Goal: Transaction & Acquisition: Book appointment/travel/reservation

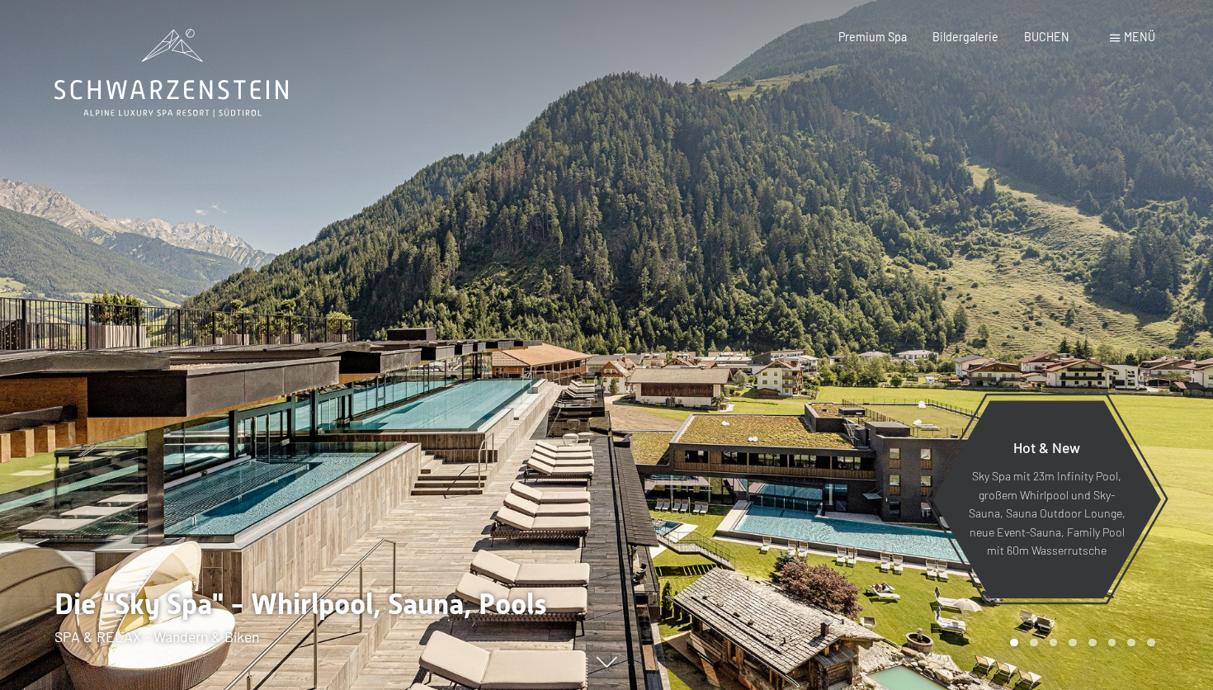
click at [1074, 45] on div "Buchen Anfragen Premium Spa Bildergalerie BUCHEN Menü DE IT EN Gutschein Bilder…" at bounding box center [970, 37] width 367 height 17
click at [1062, 42] on div "BUCHEN" at bounding box center [1046, 34] width 45 height 17
click at [1055, 33] on span "BUCHEN" at bounding box center [1046, 34] width 45 height 14
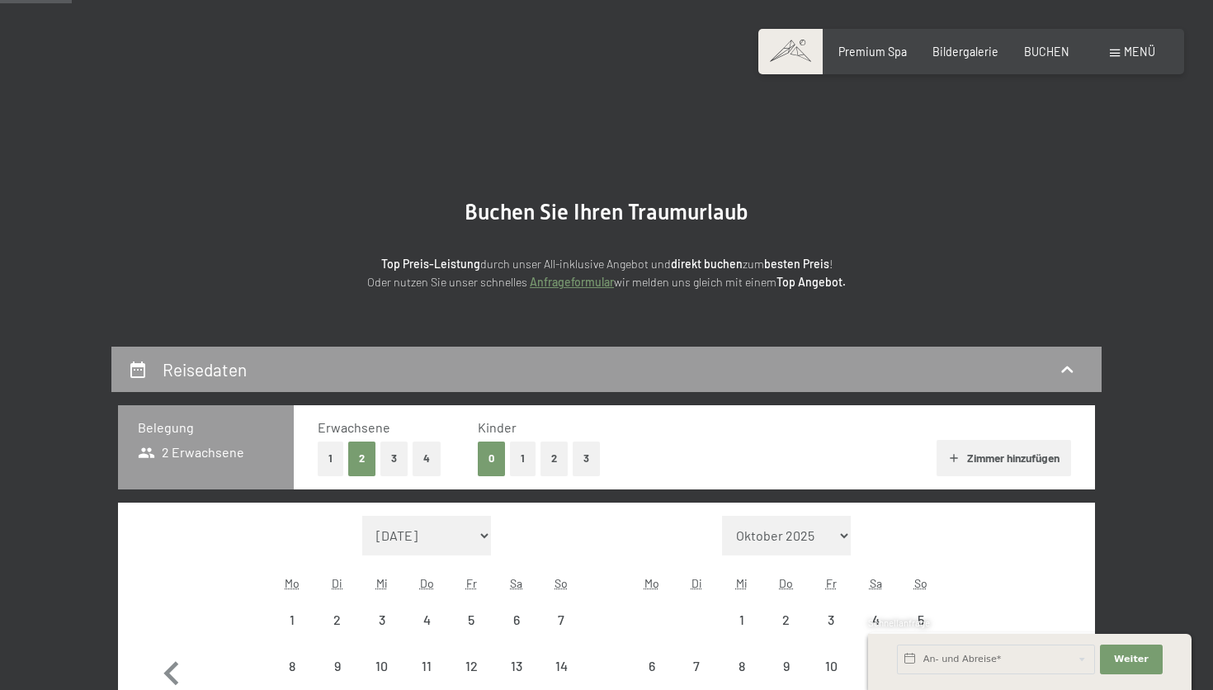
scroll to position [94, 0]
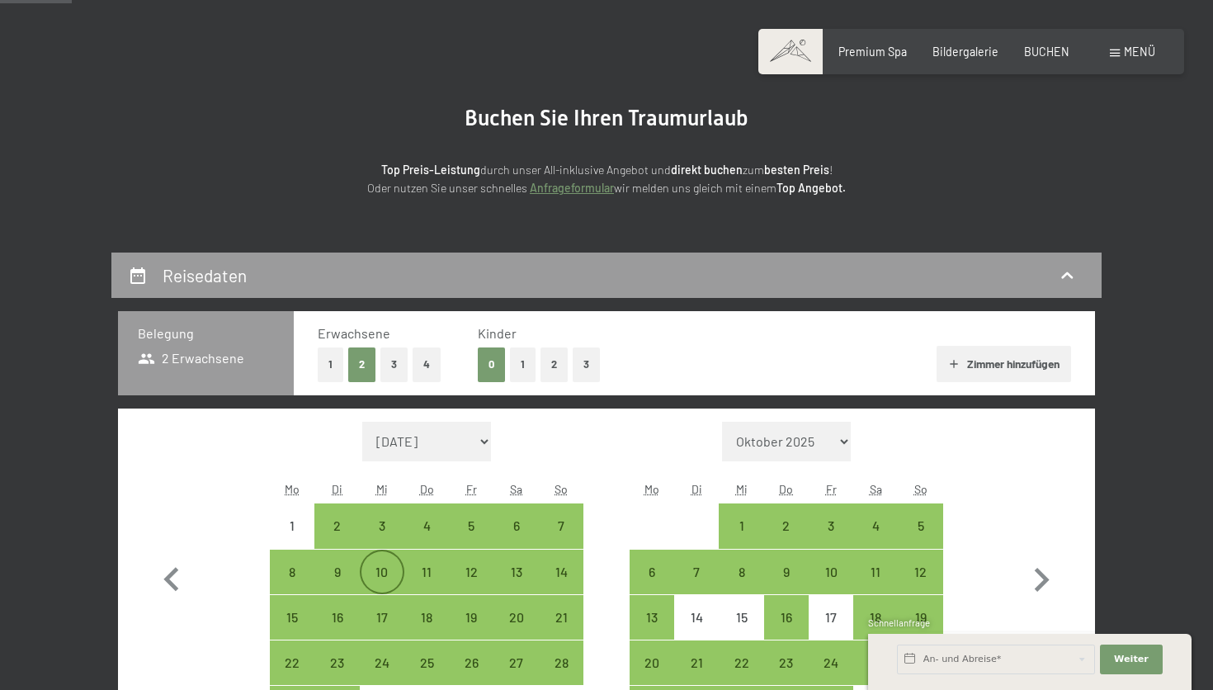
click at [375, 567] on div "10" at bounding box center [381, 585] width 41 height 41
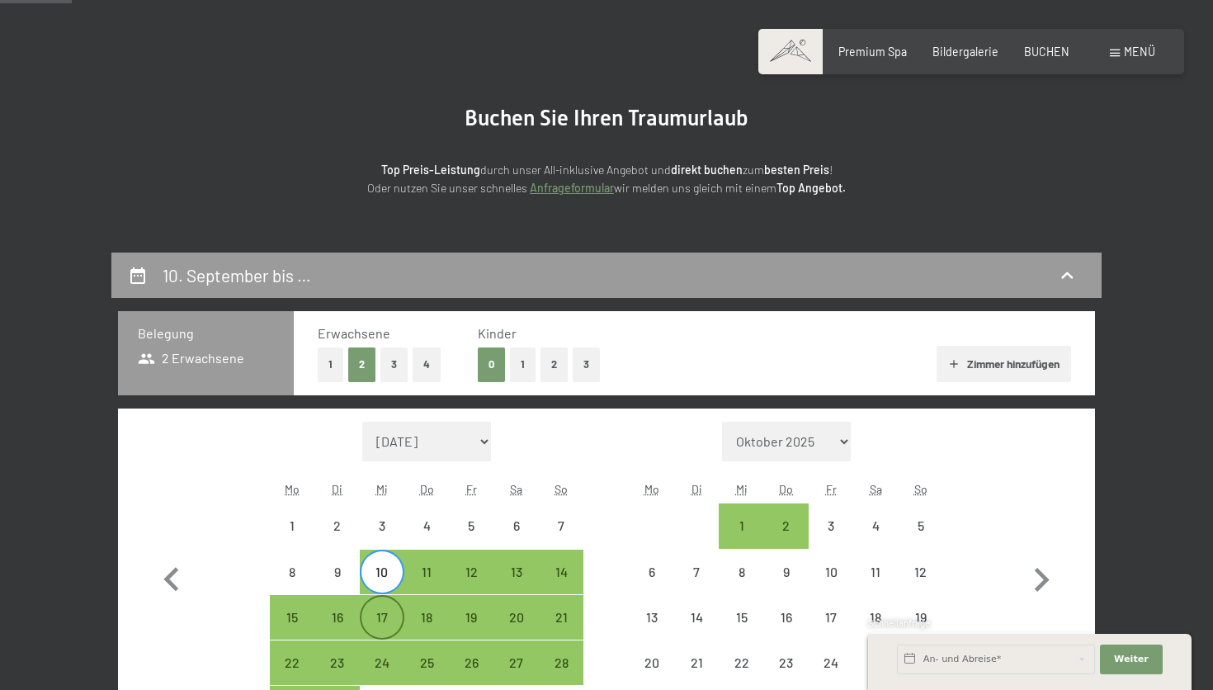
click at [385, 632] on div "17" at bounding box center [381, 631] width 41 height 41
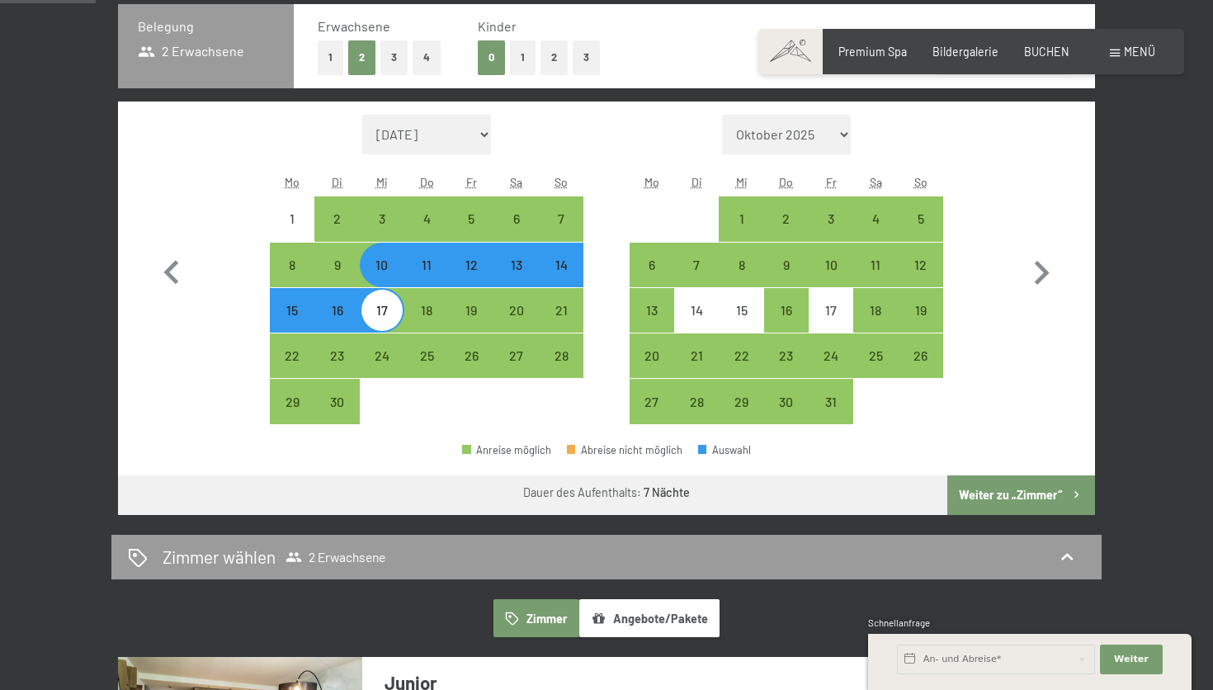
scroll to position [490, 0]
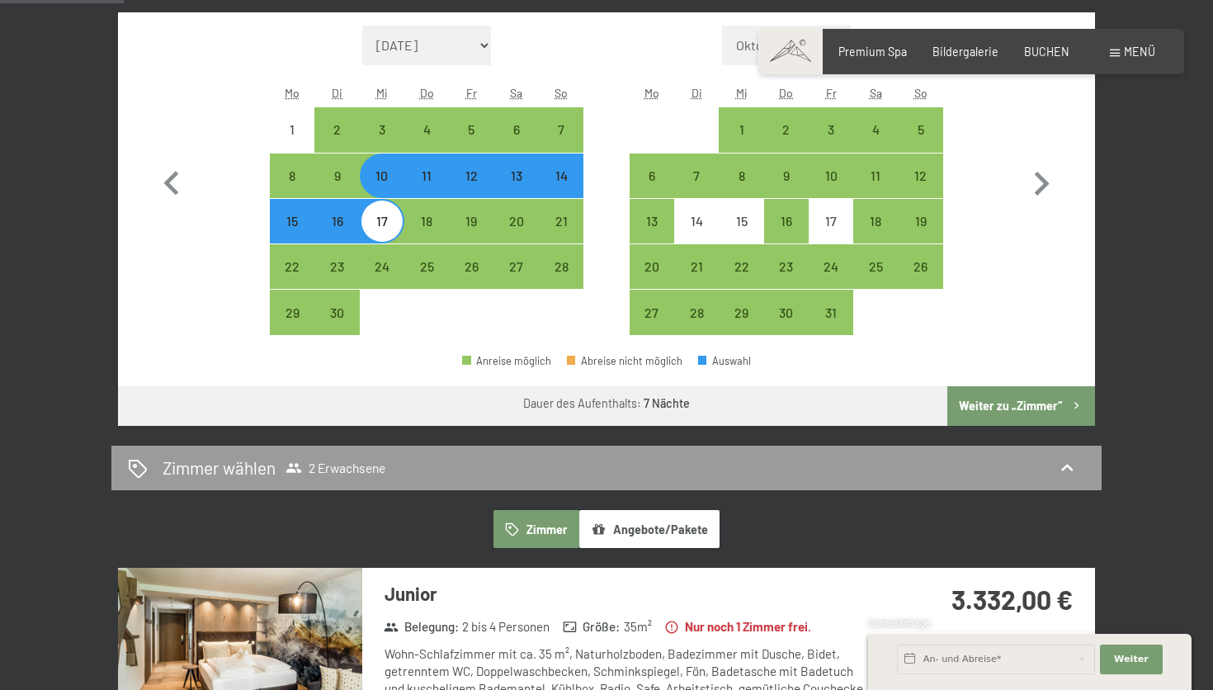
click at [1005, 399] on button "Weiter zu „Zimmer“" at bounding box center [1021, 406] width 148 height 40
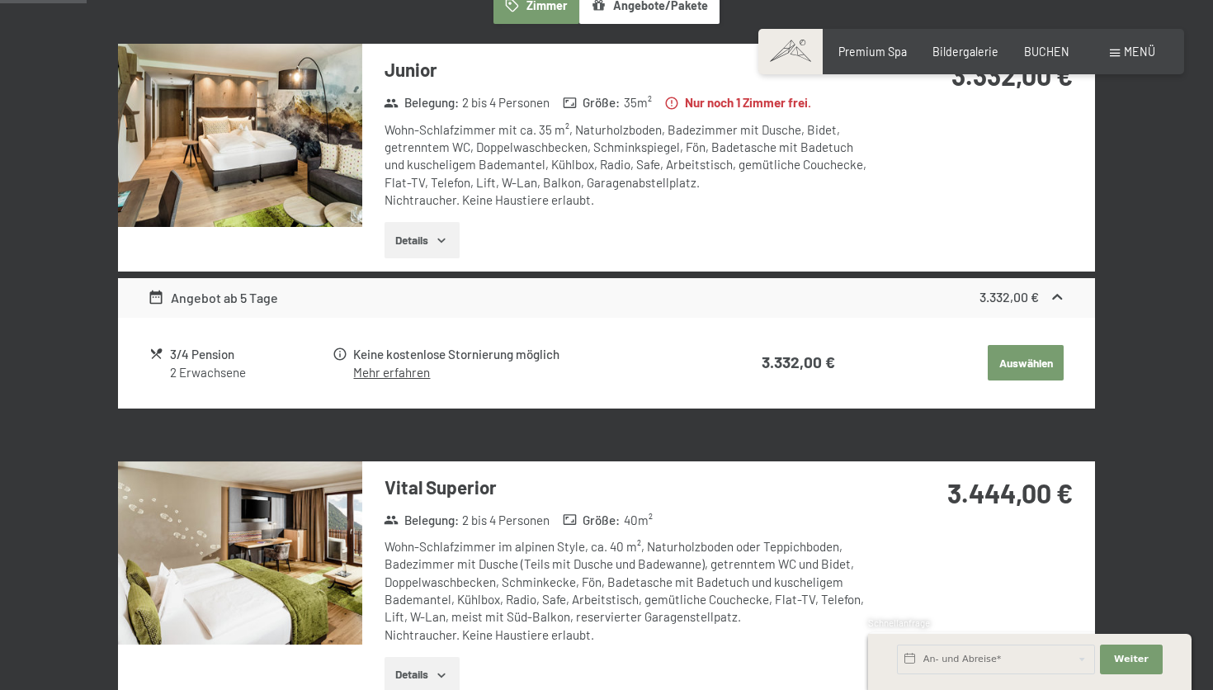
scroll to position [347, 0]
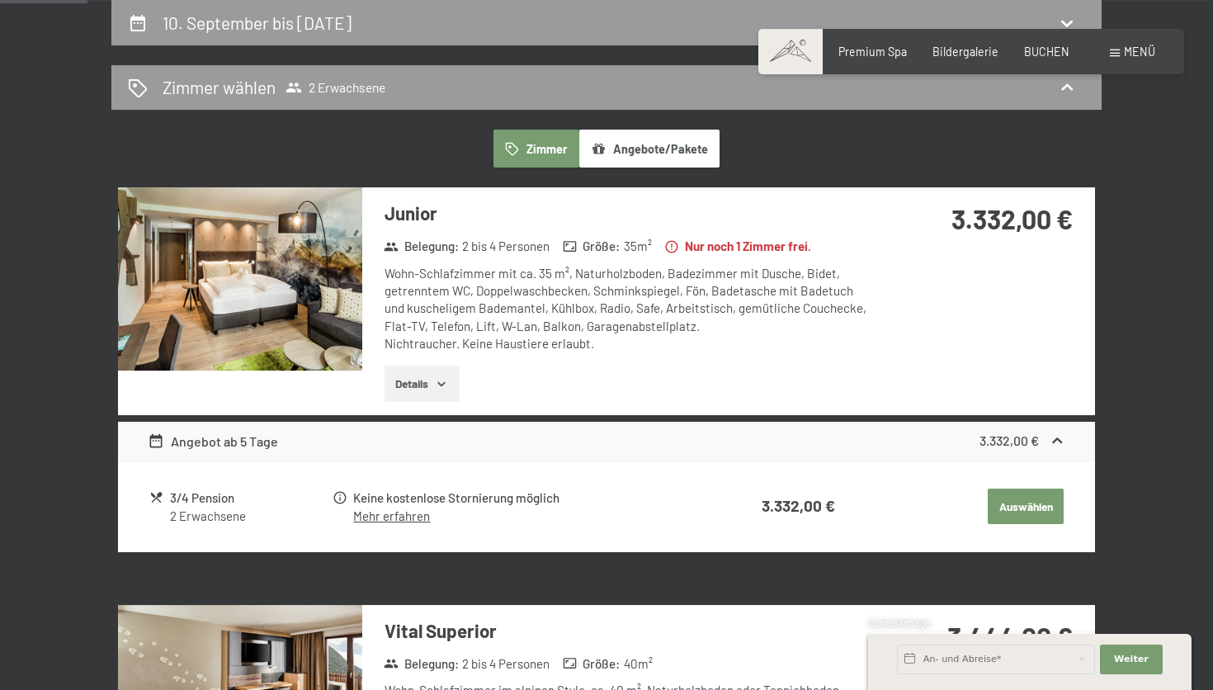
click at [262, 245] on img at bounding box center [240, 278] width 244 height 183
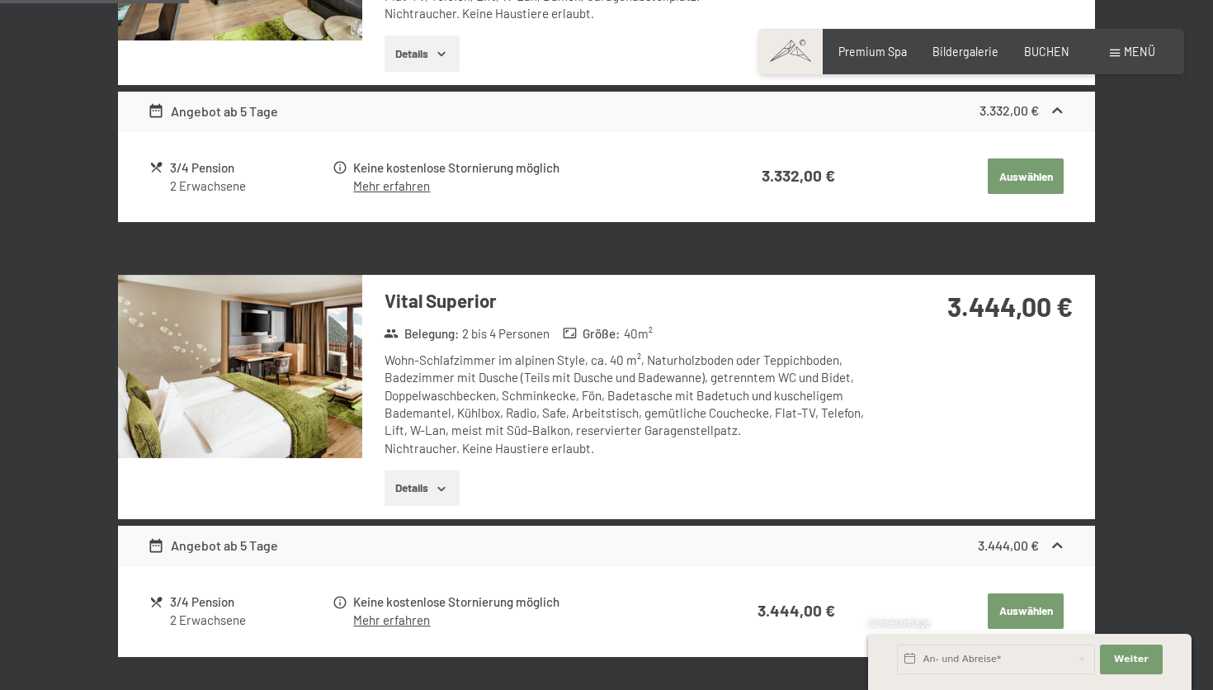
scroll to position [679, 0]
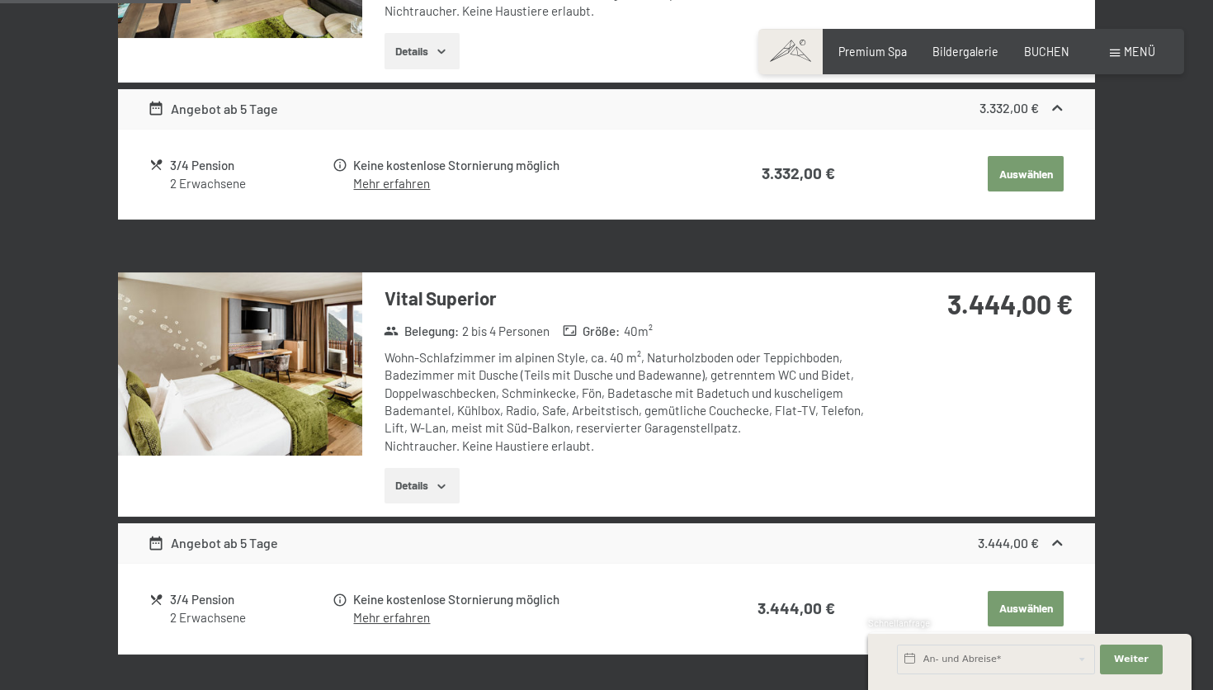
click at [322, 366] on img at bounding box center [240, 363] width 244 height 183
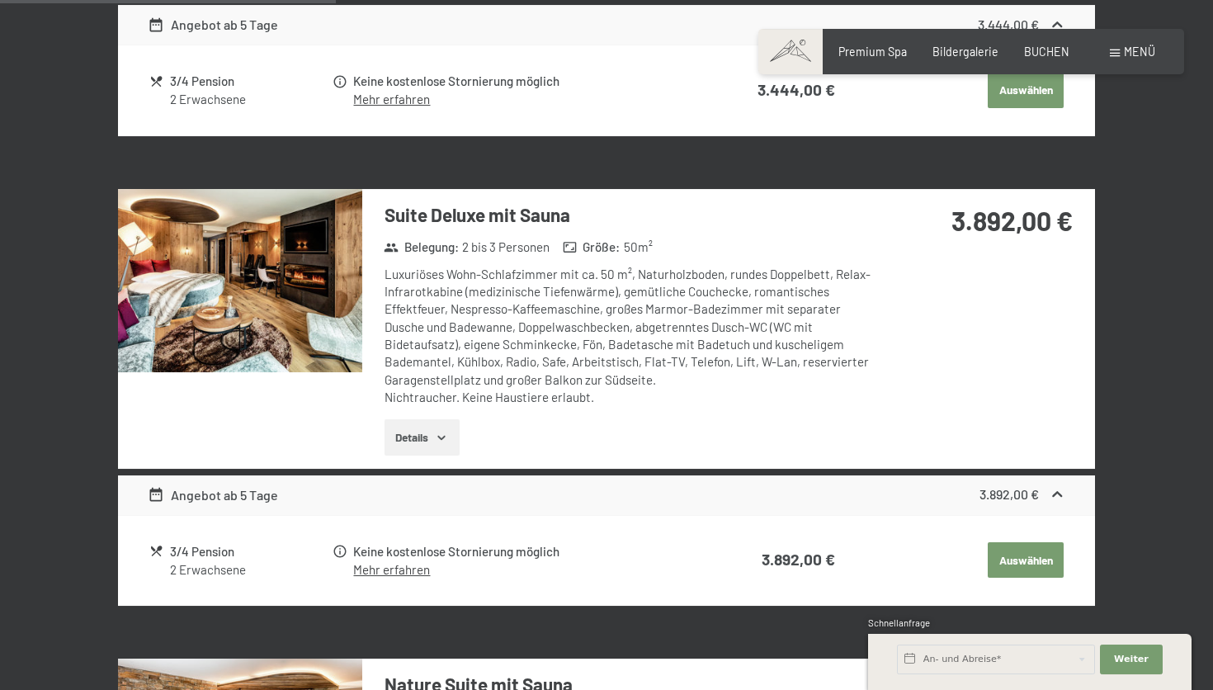
scroll to position [1198, 0]
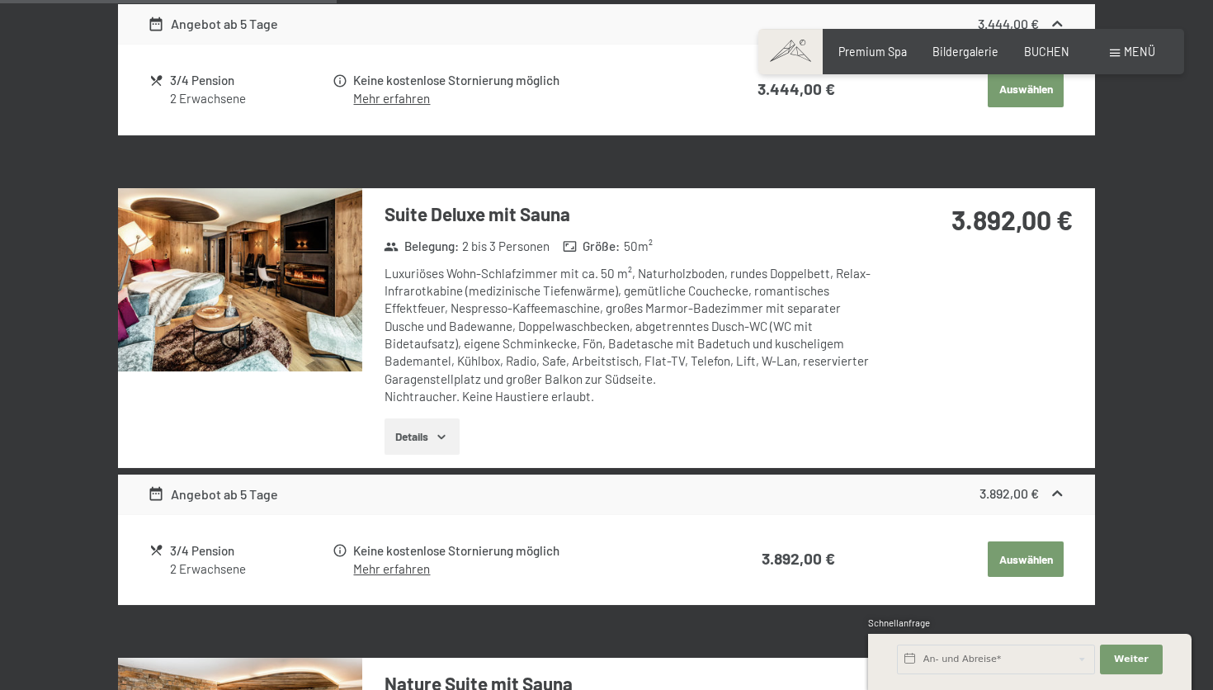
click at [241, 289] on img at bounding box center [240, 279] width 244 height 183
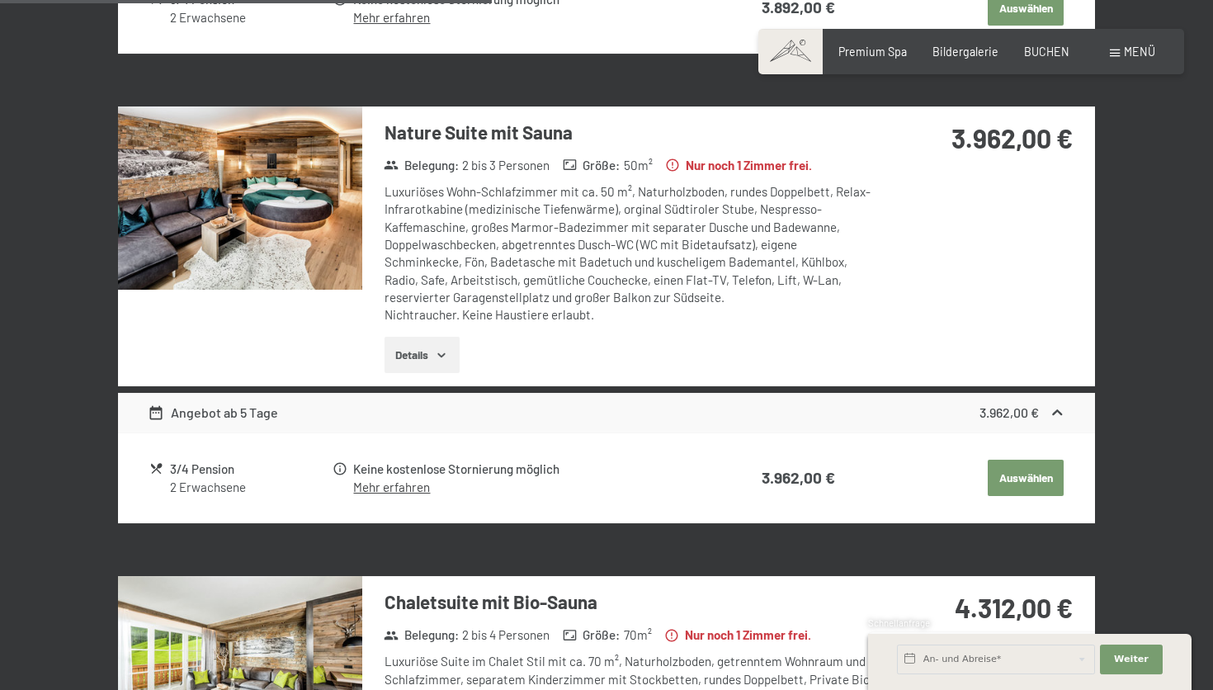
scroll to position [1753, 0]
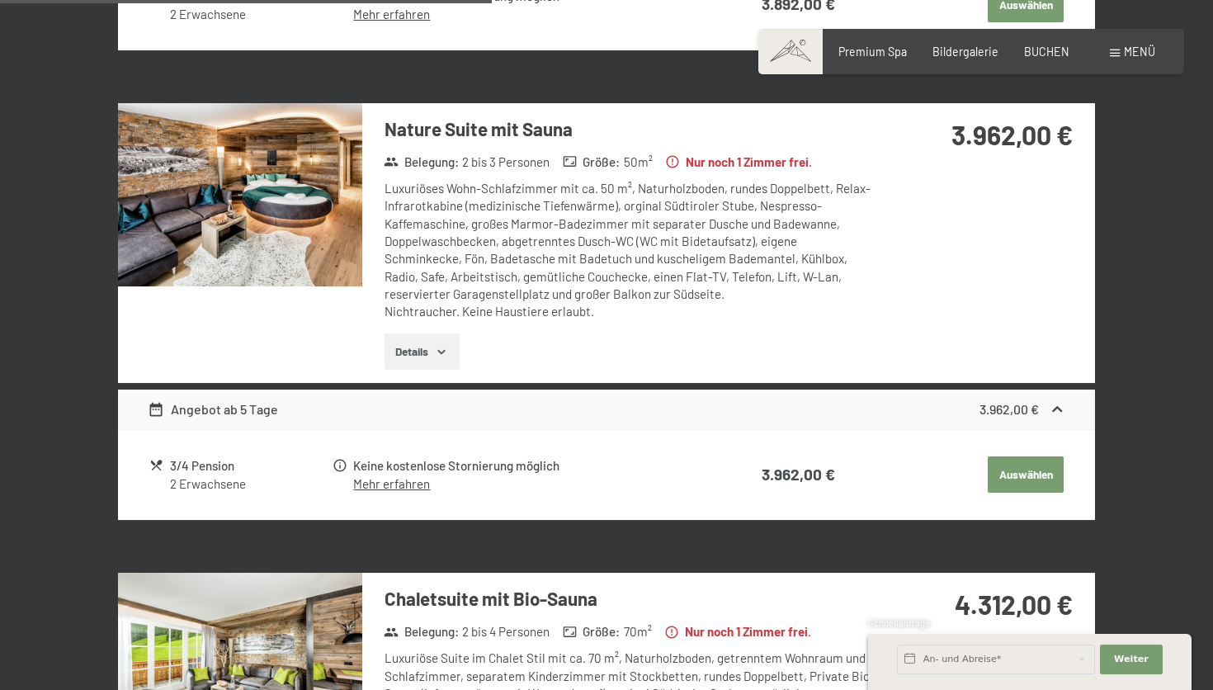
click at [347, 198] on img at bounding box center [240, 194] width 244 height 183
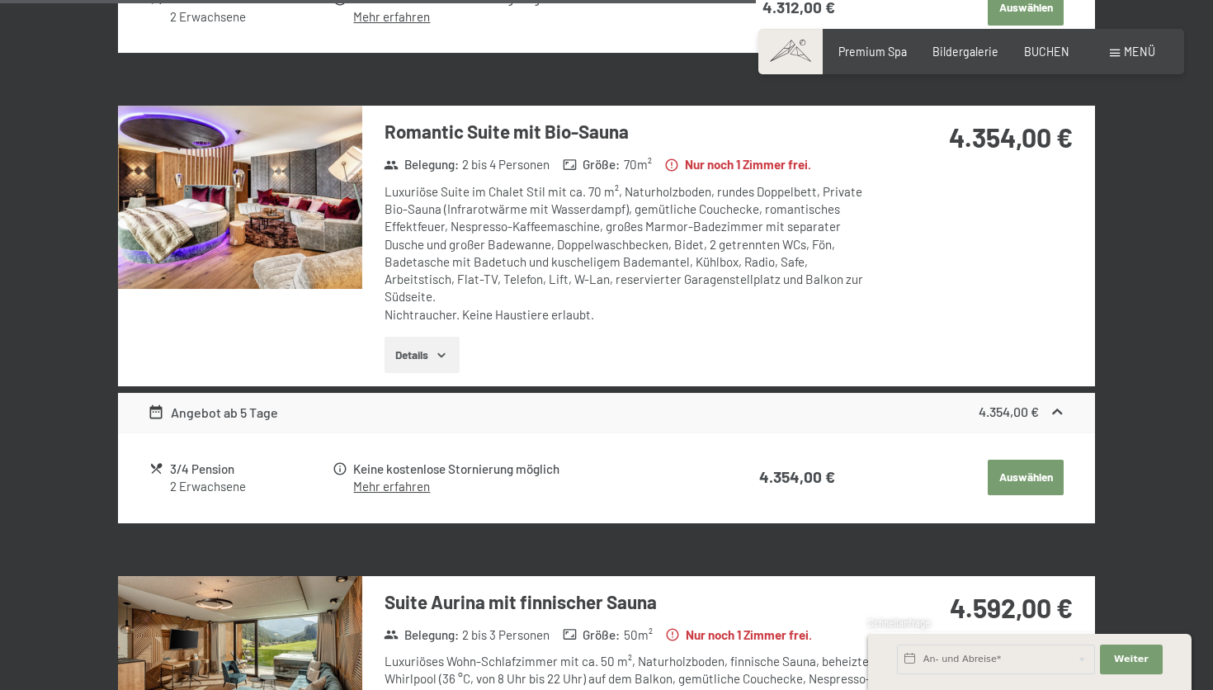
scroll to position [2691, 0]
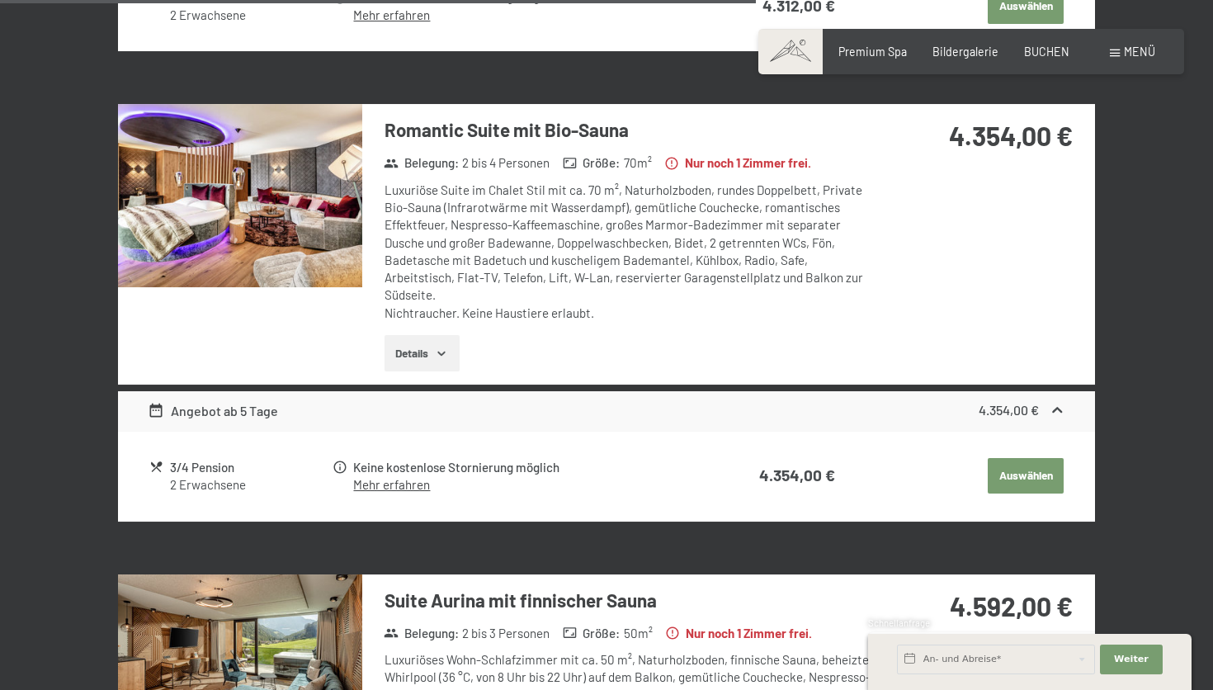
click at [305, 205] on img at bounding box center [240, 195] width 244 height 183
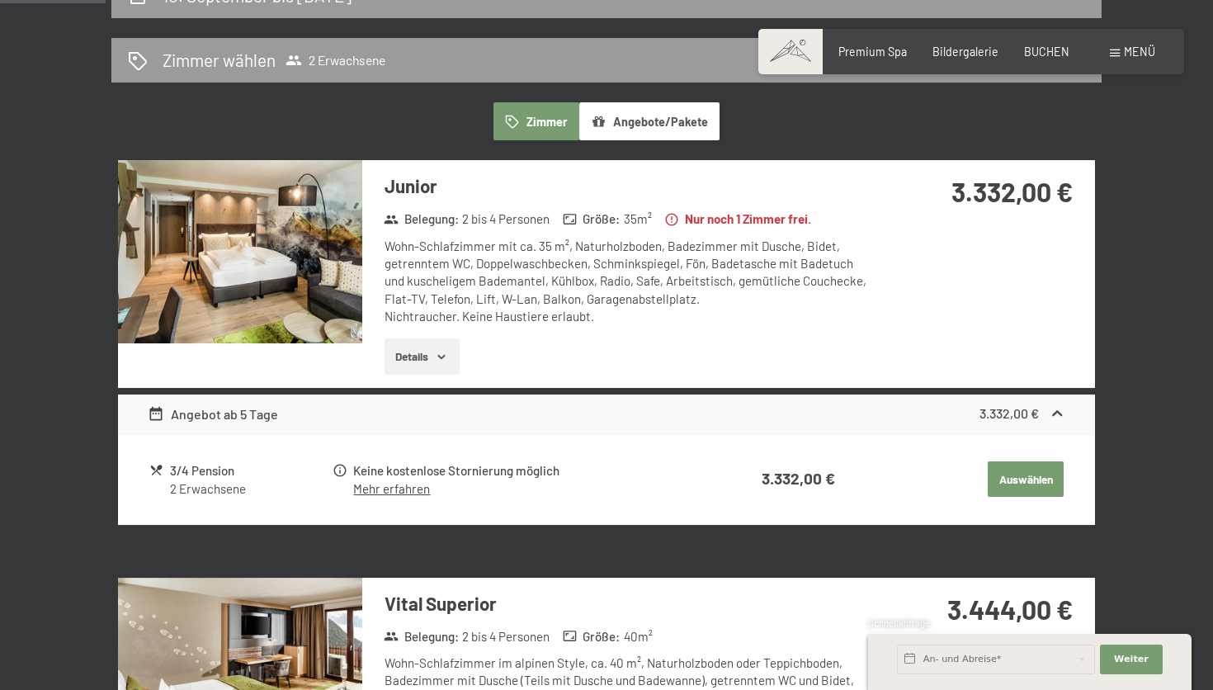
scroll to position [360, 0]
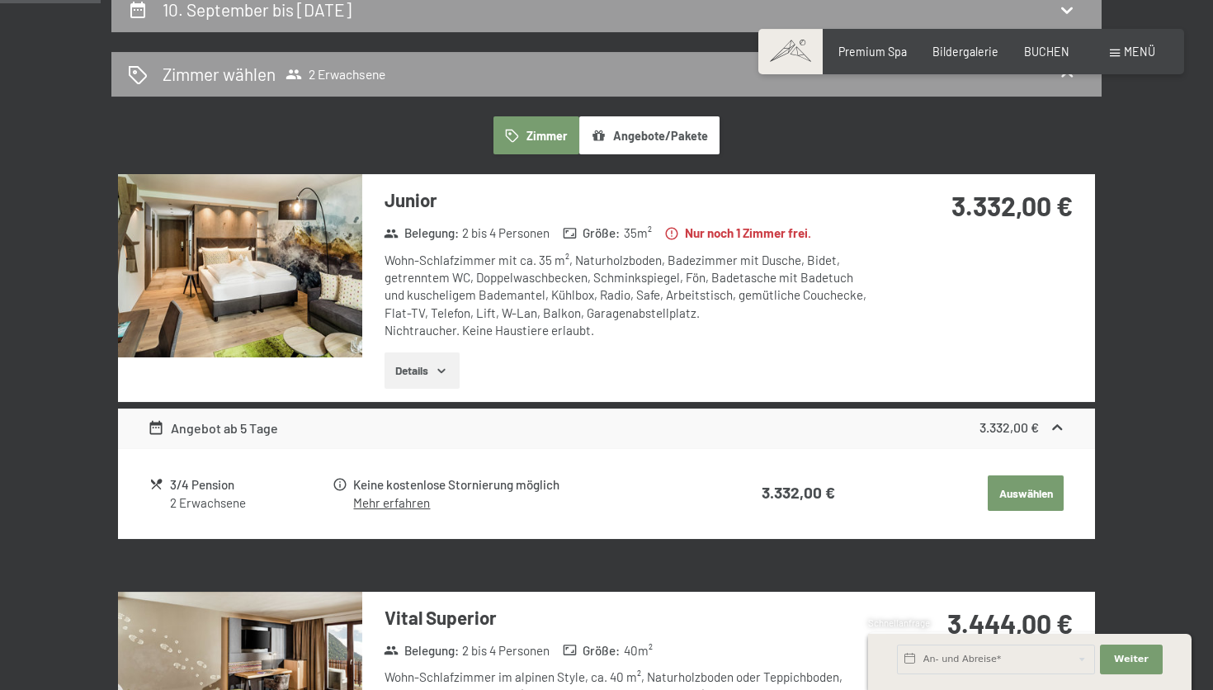
click at [1017, 493] on button "Auswählen" at bounding box center [1026, 493] width 76 height 36
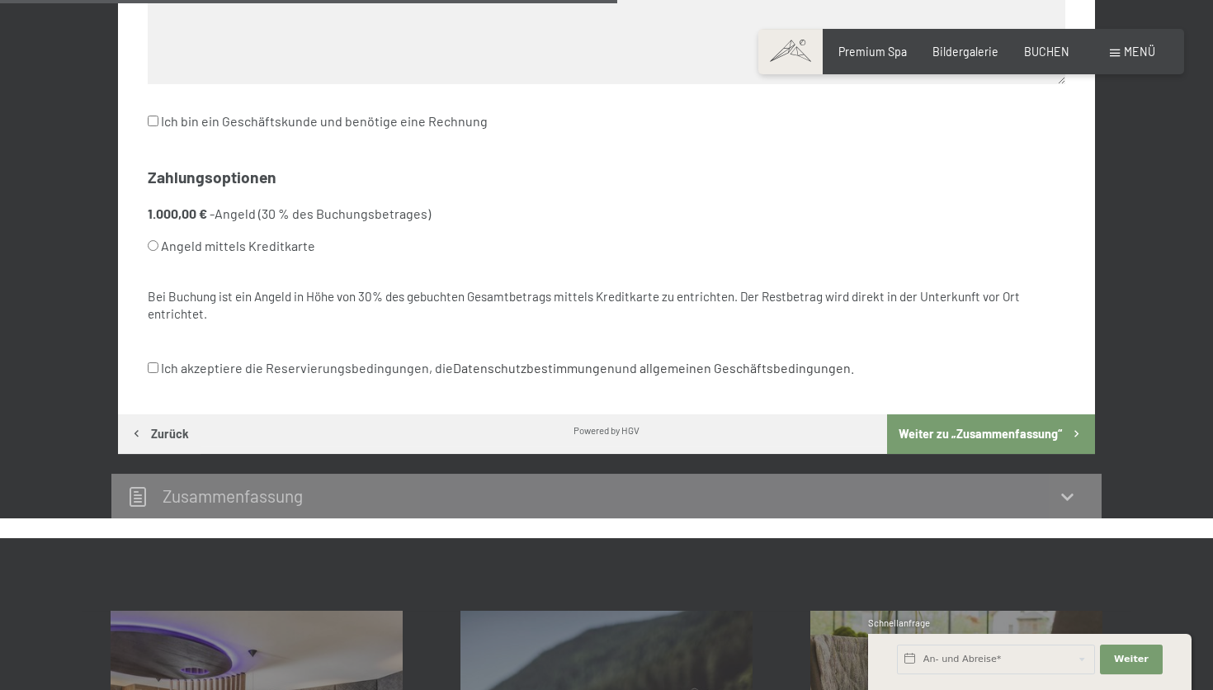
scroll to position [934, 0]
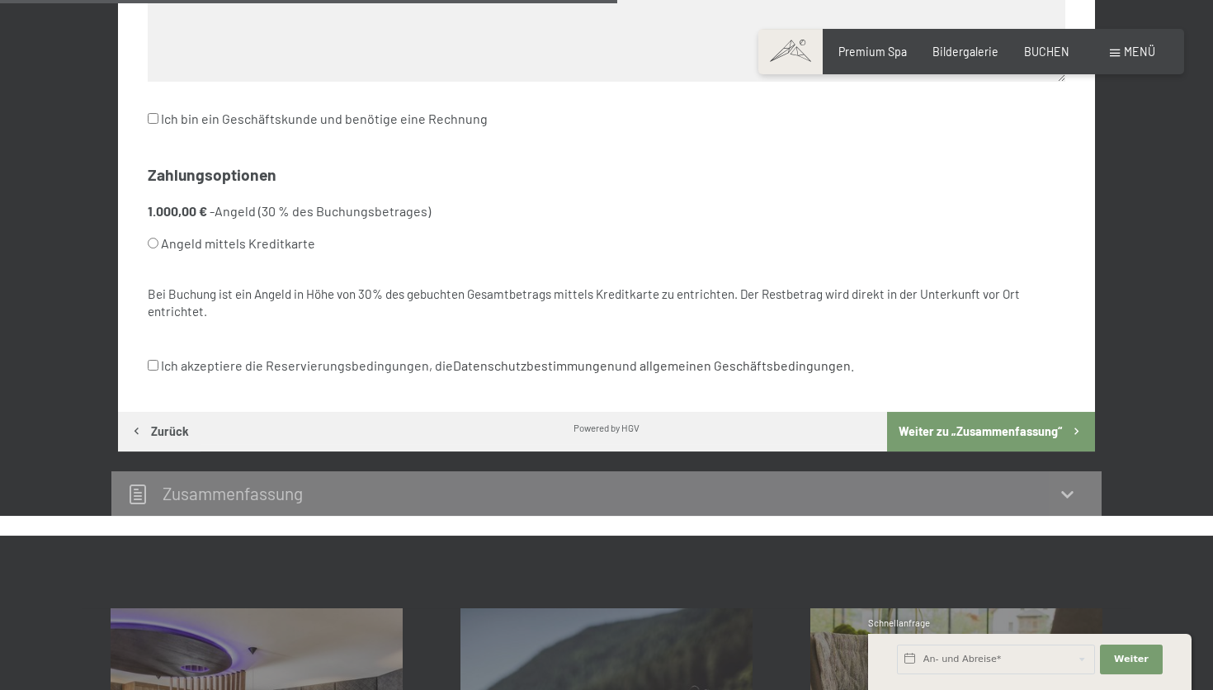
click at [327, 210] on li "1.000,00 € - Angeld (30 % des Buchungsbetrages) Angeld mittels Kreditkarte" at bounding box center [607, 230] width 918 height 57
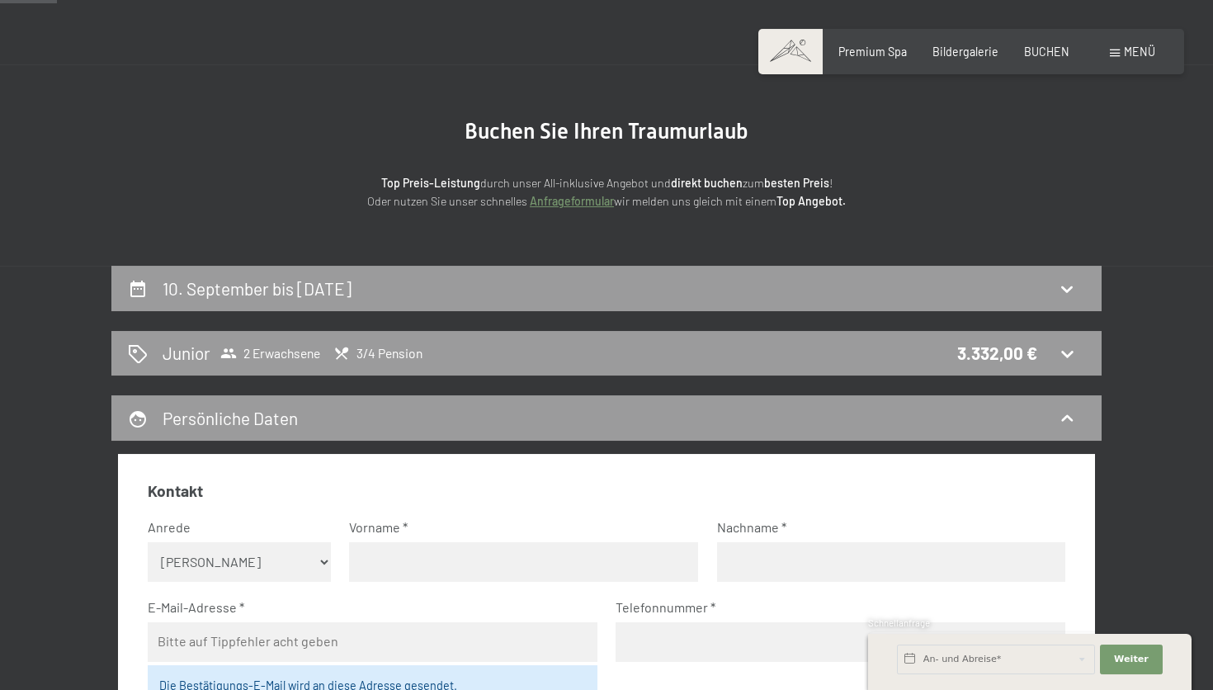
scroll to position [68, 0]
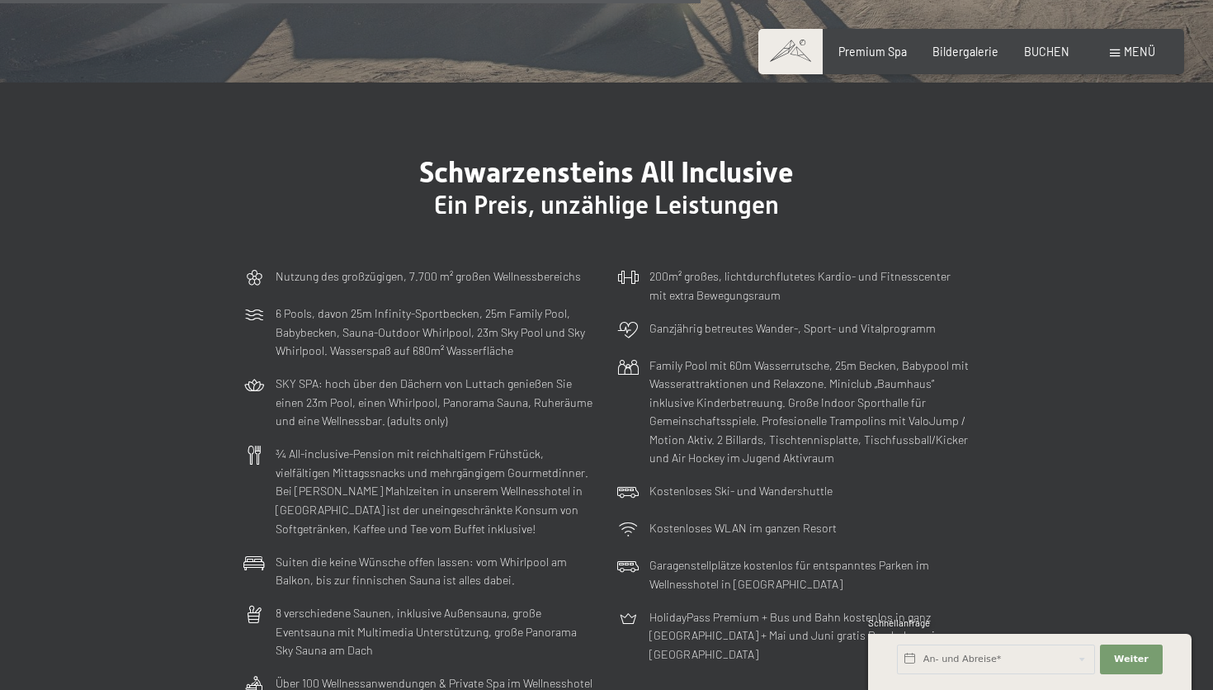
scroll to position [3992, 0]
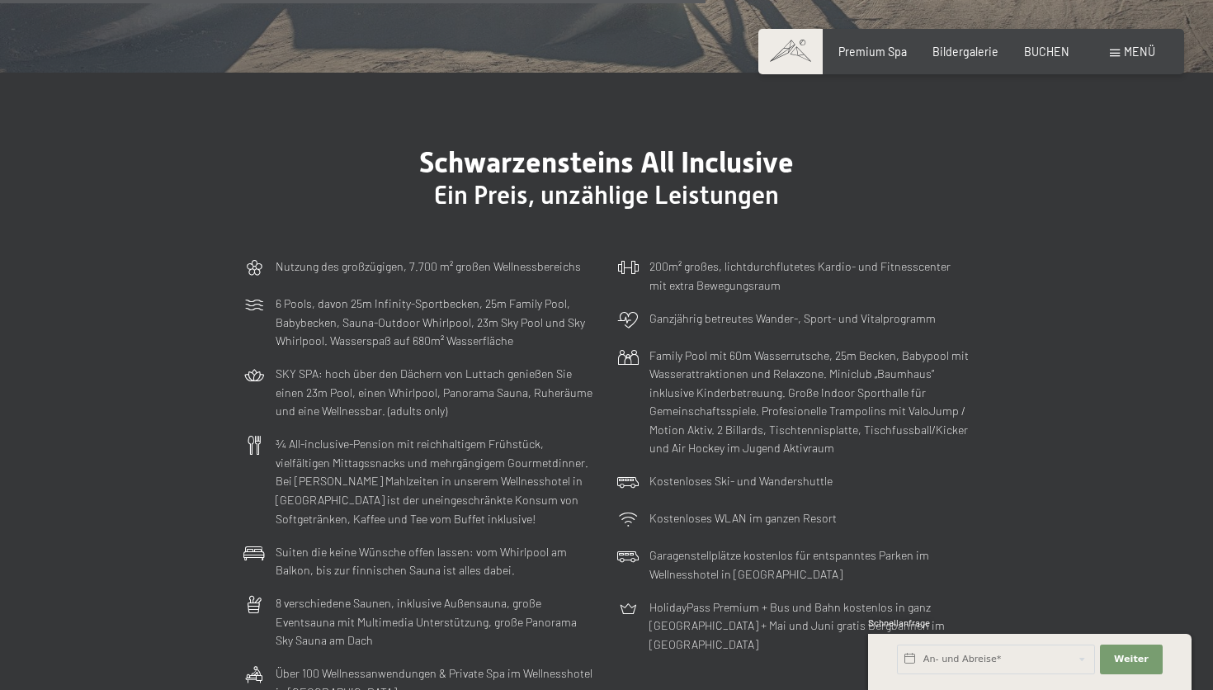
click at [441, 295] on p "6 Pools, davon 25m Infinity-Sportbecken, 25m Family Pool, Babybecken, Sauna-Out…" at bounding box center [436, 323] width 320 height 56
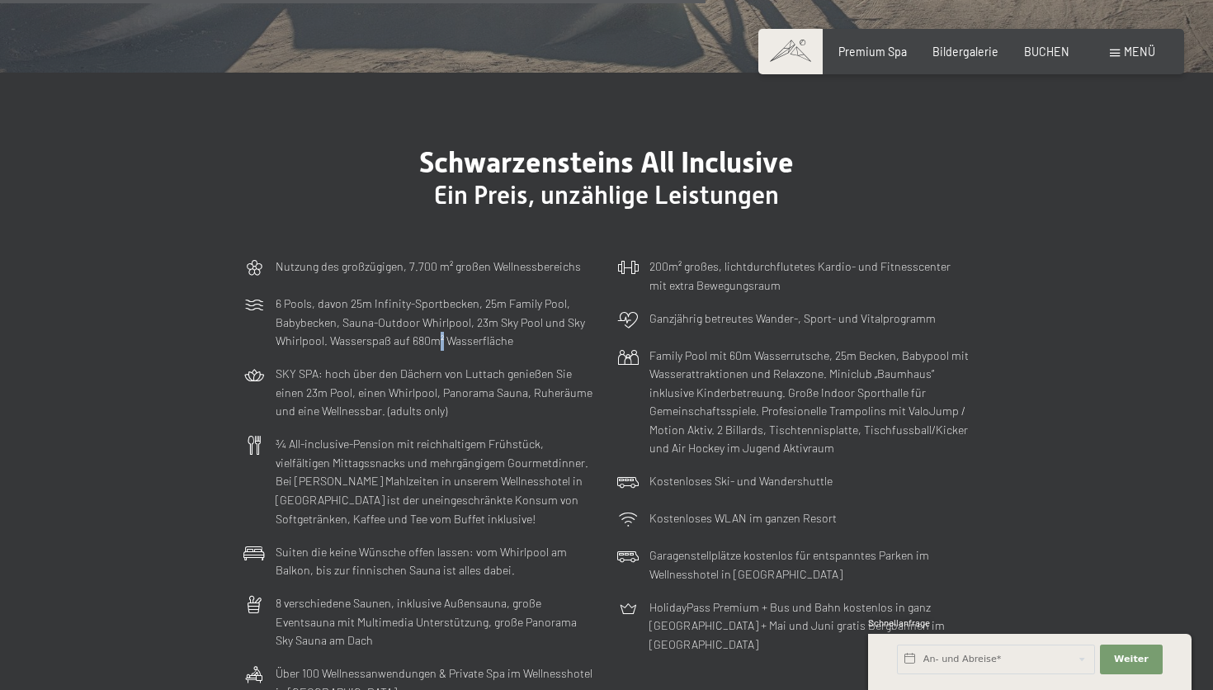
click at [441, 295] on p "6 Pools, davon 25m Infinity-Sportbecken, 25m Family Pool, Babybecken, Sauna-Out…" at bounding box center [436, 323] width 320 height 56
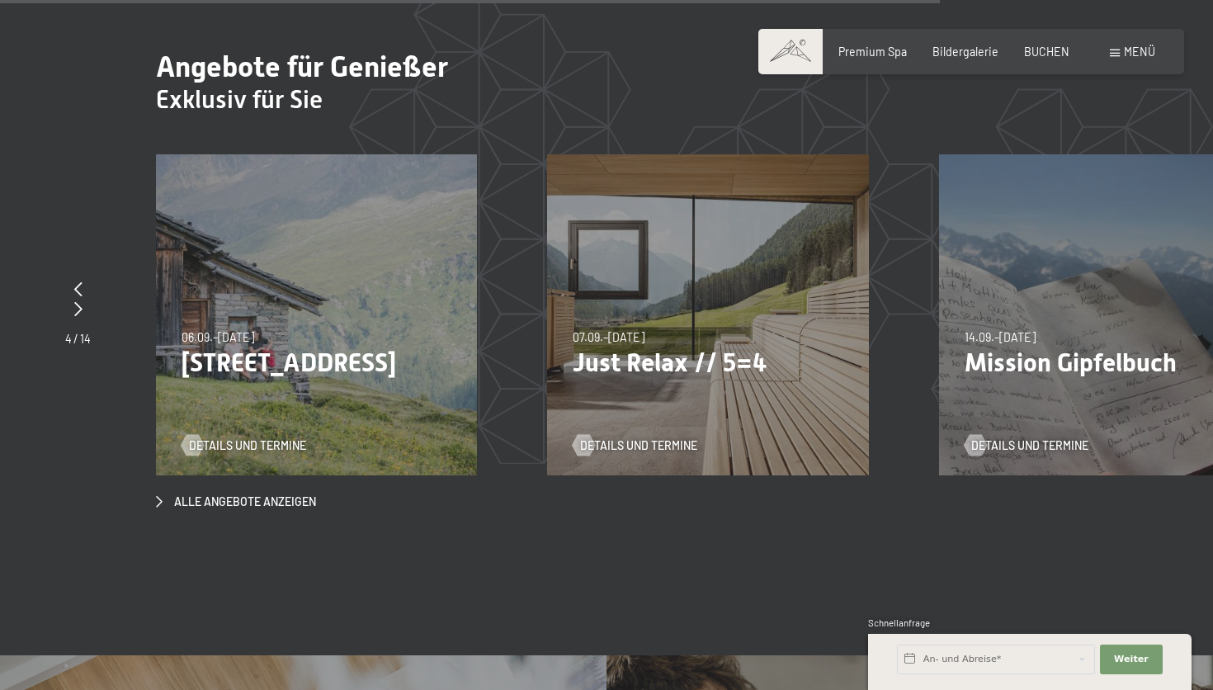
scroll to position [5319, 0]
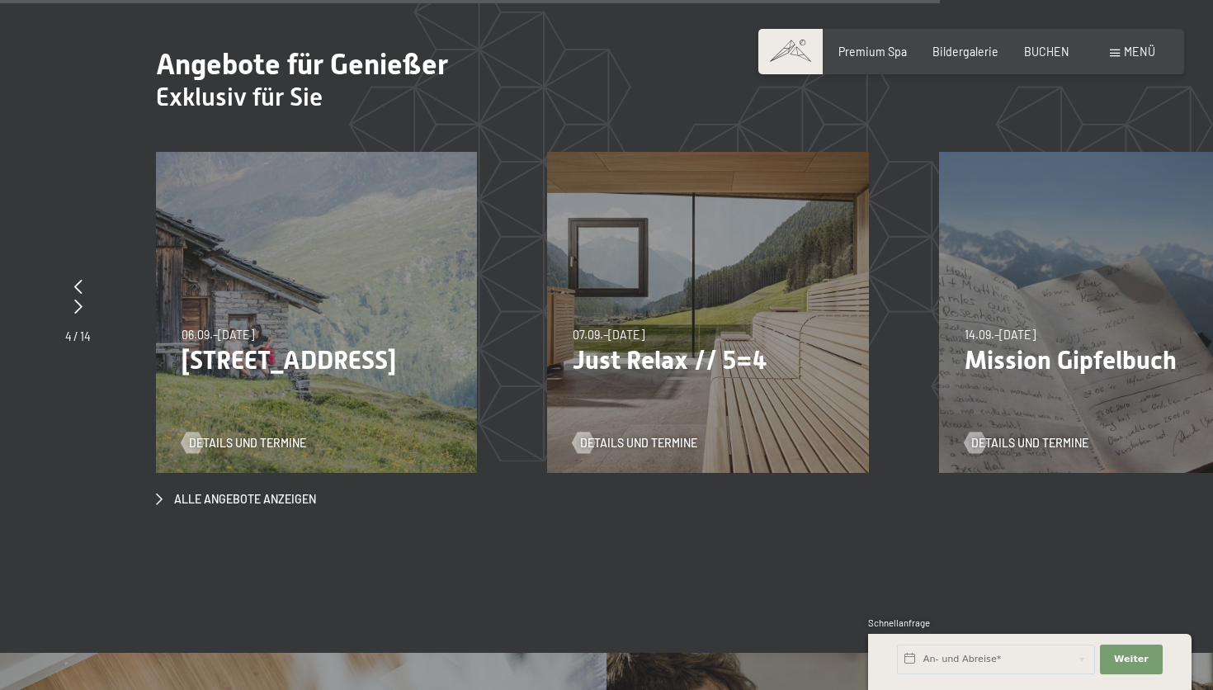
click at [679, 345] on p "Just Relax // 5=4" at bounding box center [708, 360] width 271 height 31
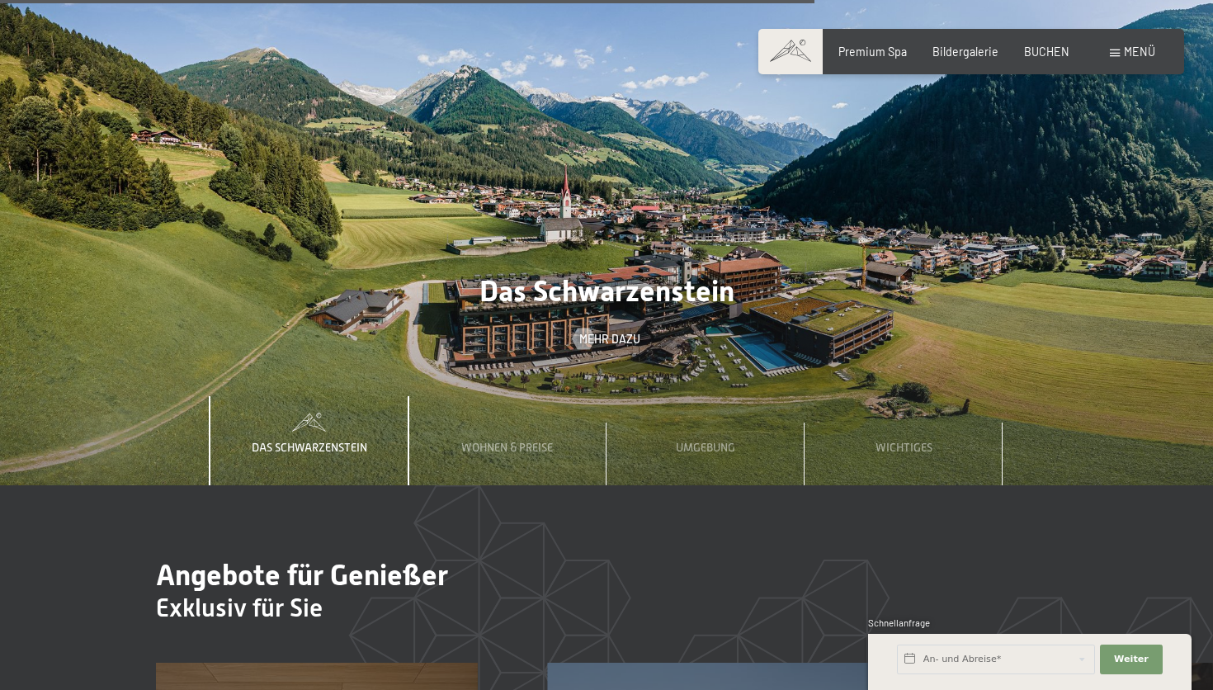
scroll to position [4342, 0]
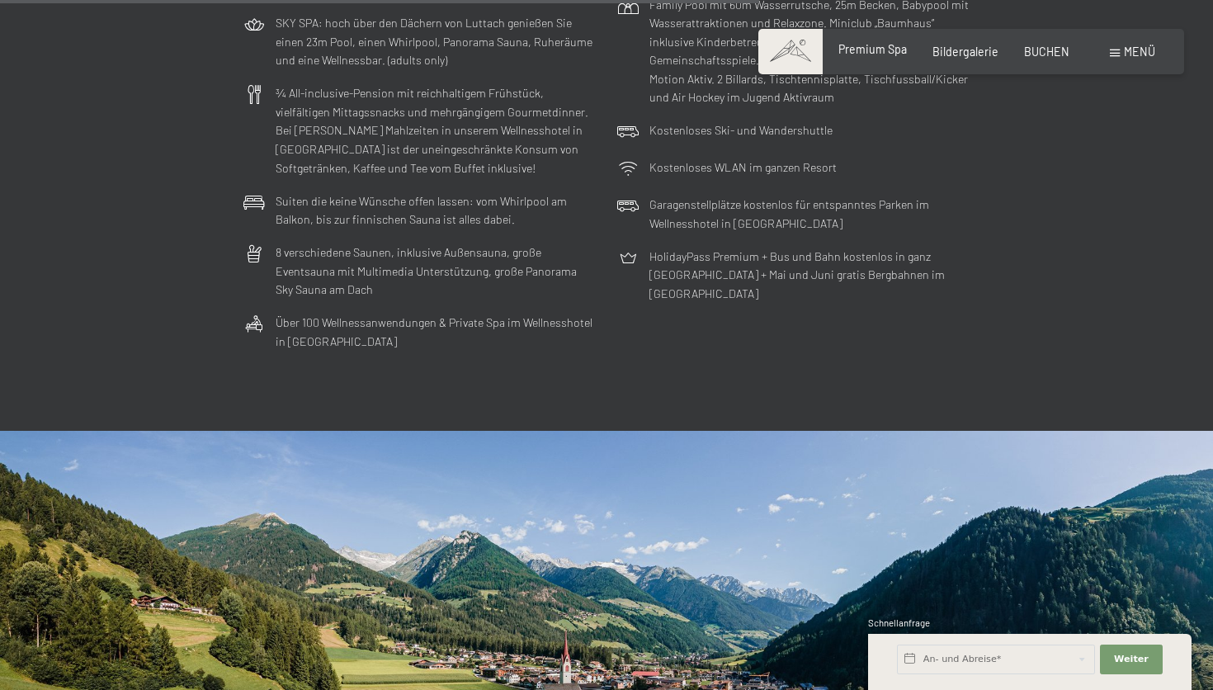
click at [885, 46] on span "Premium Spa" at bounding box center [872, 49] width 68 height 14
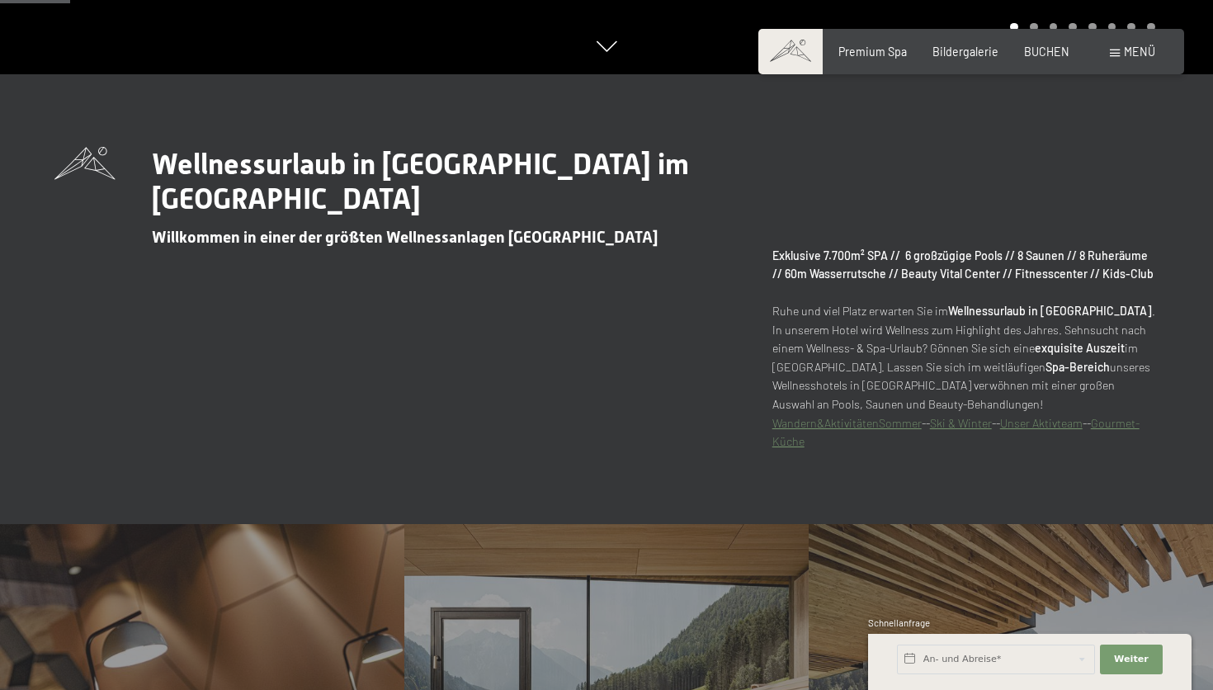
scroll to position [621, 0]
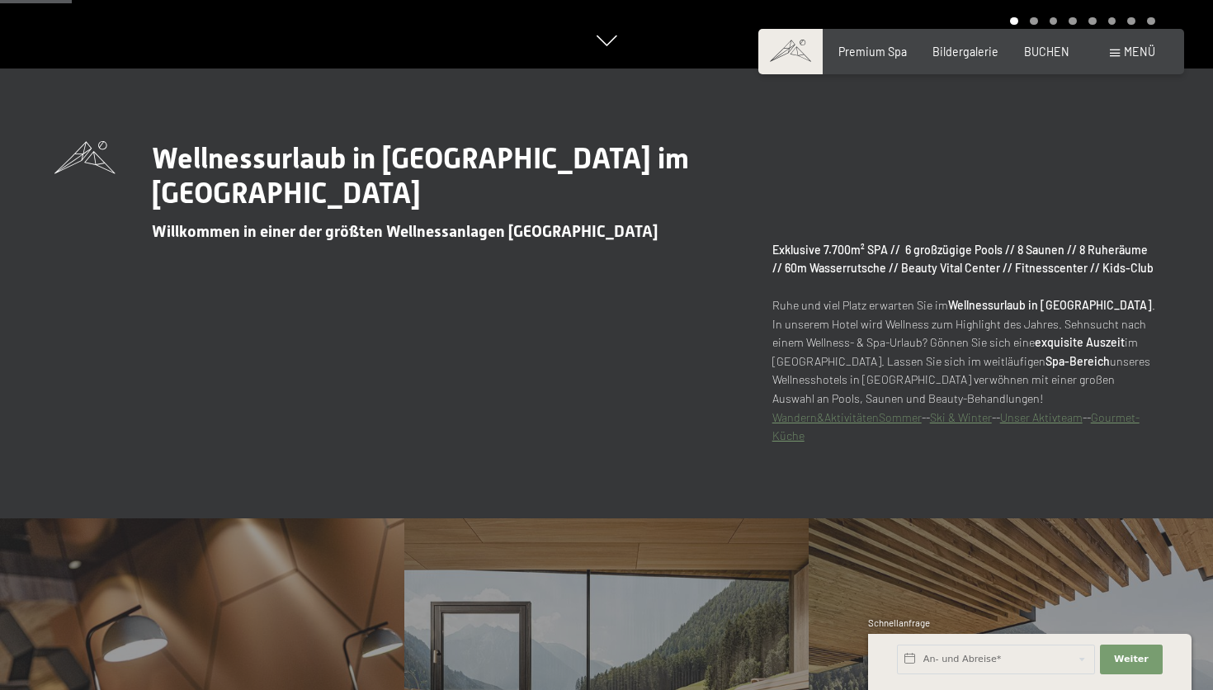
click at [870, 269] on strong "Exklusive 7.700m² SPA // 6 großzügige Pools // 8 Saunen // 8 Ruheräume // 60m W…" at bounding box center [962, 259] width 381 height 33
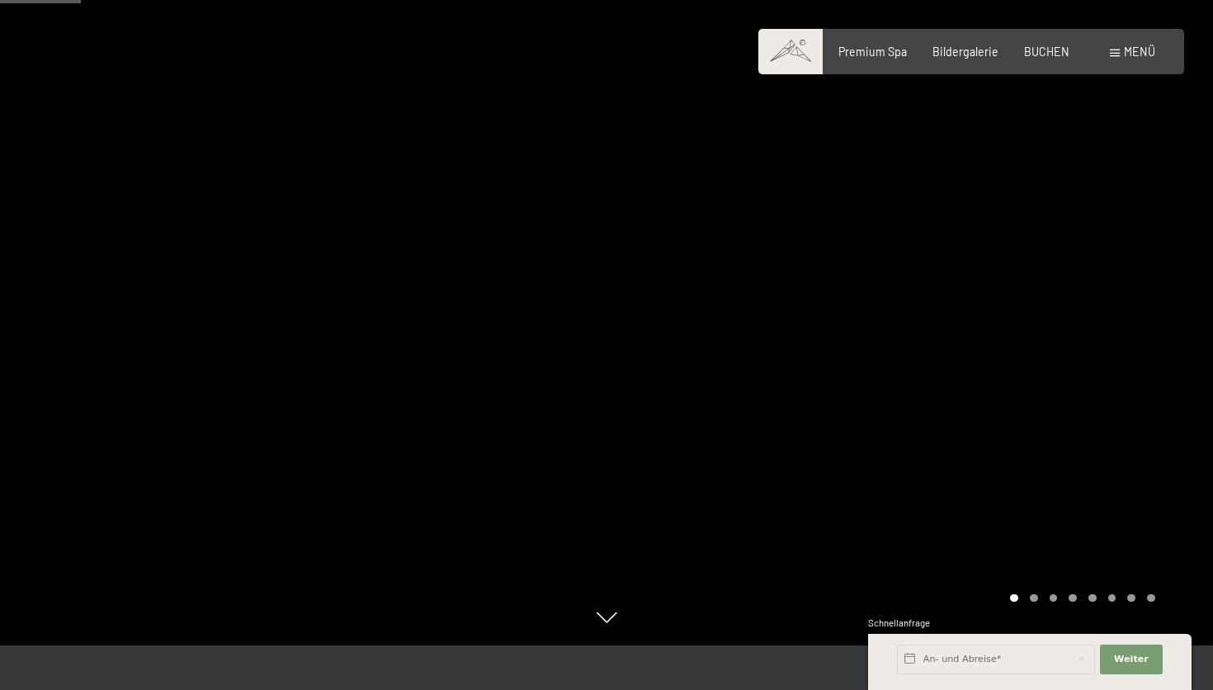
scroll to position [0, 0]
